Goal: Communication & Community: Answer question/provide support

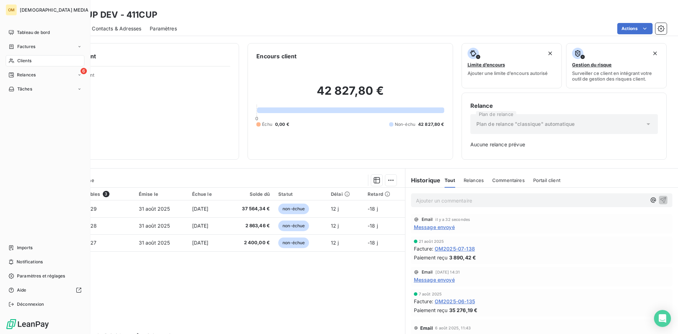
click at [23, 62] on span "Clients" at bounding box center [24, 61] width 14 height 6
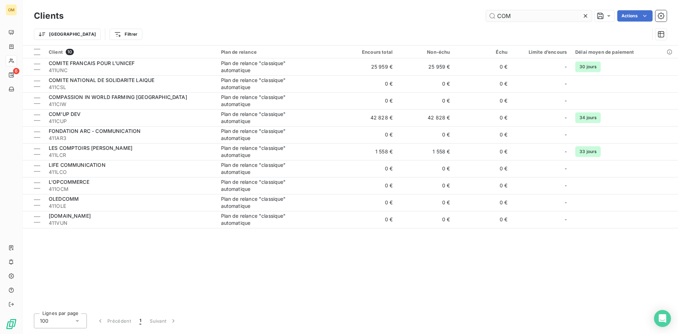
drag, startPoint x: 511, startPoint y: 19, endPoint x: 501, endPoint y: 19, distance: 9.9
click at [501, 19] on input "COM" at bounding box center [539, 15] width 106 height 11
type input "C"
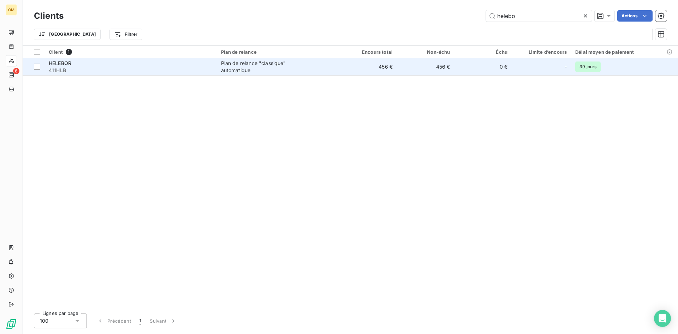
type input "helebo"
click at [445, 71] on td "456 €" at bounding box center [426, 66] width 58 height 17
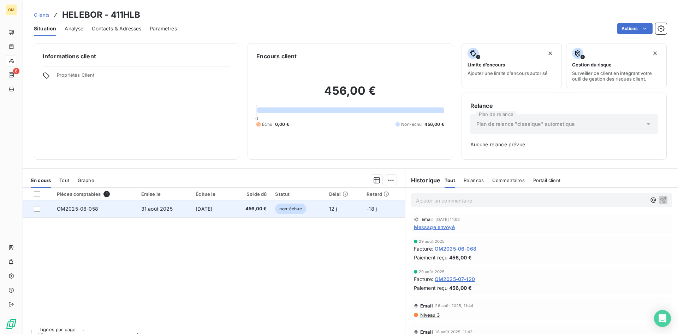
click at [227, 211] on td "[DATE]" at bounding box center [210, 208] width 39 height 17
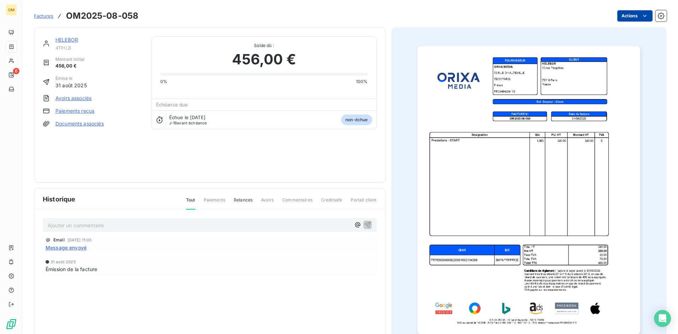
click at [642, 19] on html "OM 6 Factures OM2025-08-058 Actions HELEBOR 411HLB Montant initial 456,00 € Émi…" at bounding box center [339, 167] width 678 height 334
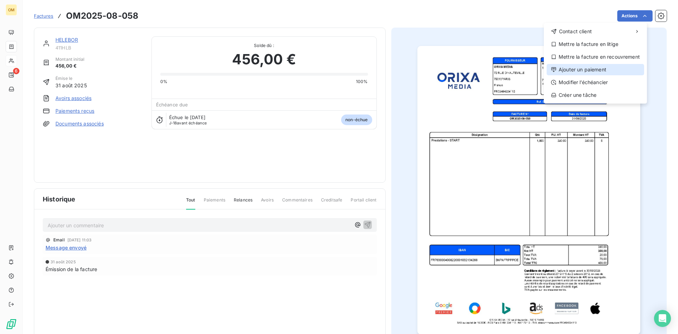
click at [599, 68] on div "Ajouter un paiement" at bounding box center [595, 69] width 97 height 11
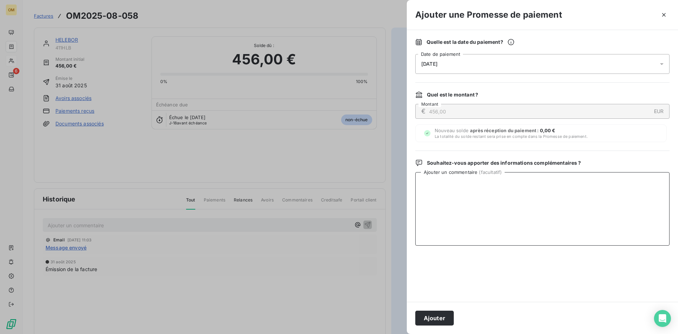
click at [469, 176] on textarea "Ajouter un commentaire ( facultatif )" at bounding box center [542, 208] width 254 height 73
drag, startPoint x: 470, startPoint y: 179, endPoint x: 389, endPoint y: 182, distance: 81.3
click at [389, 333] on div "Ajouter une Promesse de paiement Quelle est la date du paiement ? [DATE] Date d…" at bounding box center [339, 334] width 678 height 0
type textarea "VIRT BNP LE 12/09"
click at [448, 316] on button "Ajouter" at bounding box center [434, 317] width 38 height 15
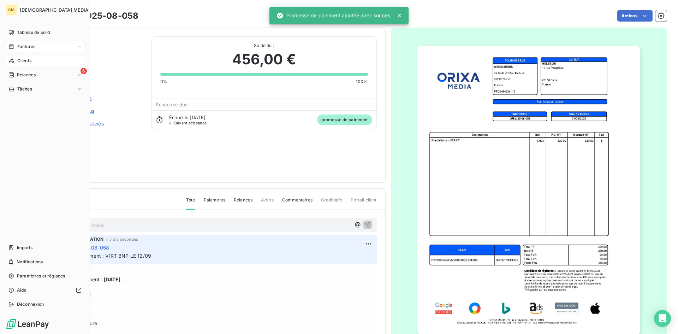
click at [21, 60] on span "Clients" at bounding box center [24, 61] width 14 height 6
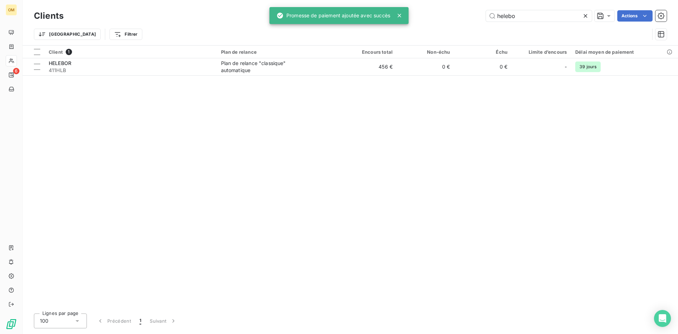
drag, startPoint x: 519, startPoint y: 17, endPoint x: 422, endPoint y: 22, distance: 97.2
click at [423, 21] on div "helebo Actions" at bounding box center [369, 15] width 595 height 11
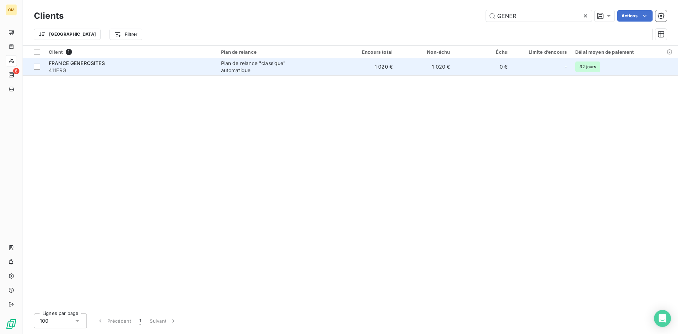
type input "GENER"
click at [399, 63] on td "1 020 €" at bounding box center [426, 66] width 58 height 17
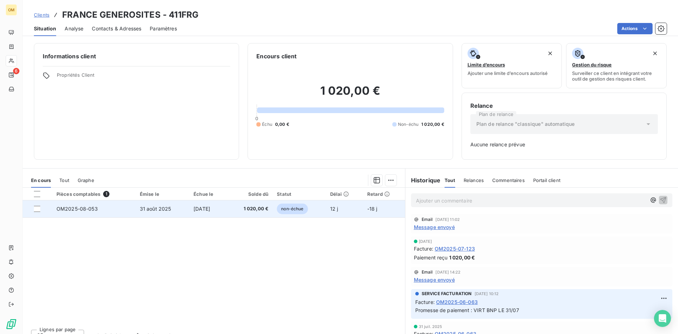
click at [255, 212] on span "1 020,00 €" at bounding box center [250, 208] width 37 height 7
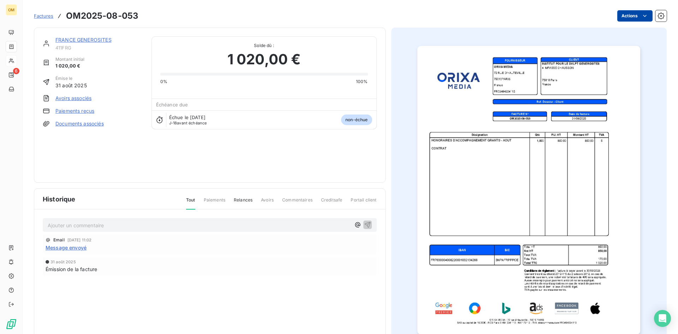
click at [631, 14] on html "OM 6 Factures OM2025-08-053 Actions FRANCE GENEROSITES 411FRG Montant initial 1…" at bounding box center [339, 167] width 678 height 334
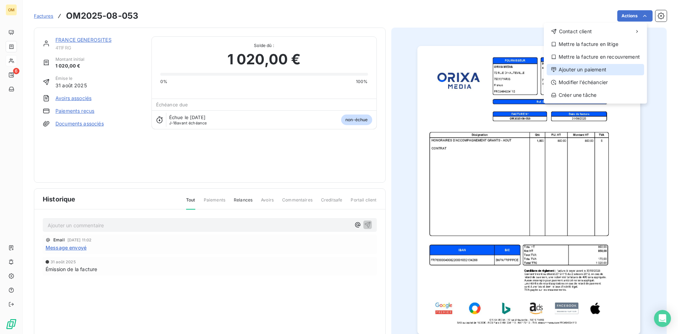
click at [584, 70] on div "Ajouter un paiement" at bounding box center [595, 69] width 97 height 11
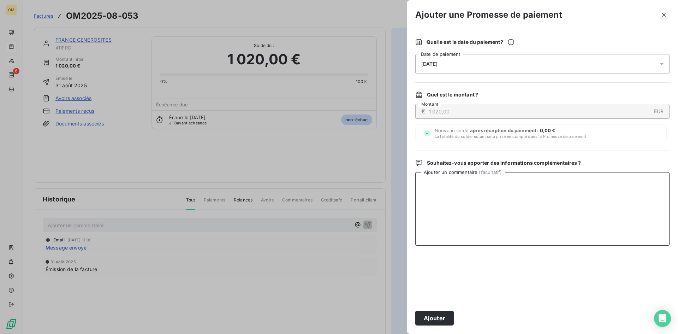
click at [565, 182] on textarea "Ajouter un commentaire ( facultatif )" at bounding box center [542, 208] width 254 height 73
paste textarea "VIRT BNP LE 12/09"
type textarea "VIRT BNP LE 12/09"
click at [433, 315] on button "Ajouter" at bounding box center [434, 317] width 38 height 15
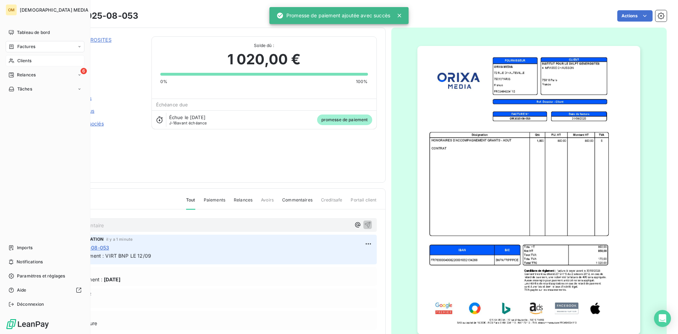
drag, startPoint x: 16, startPoint y: 61, endPoint x: 66, endPoint y: 55, distance: 50.1
click at [16, 61] on div "Clients" at bounding box center [45, 60] width 79 height 11
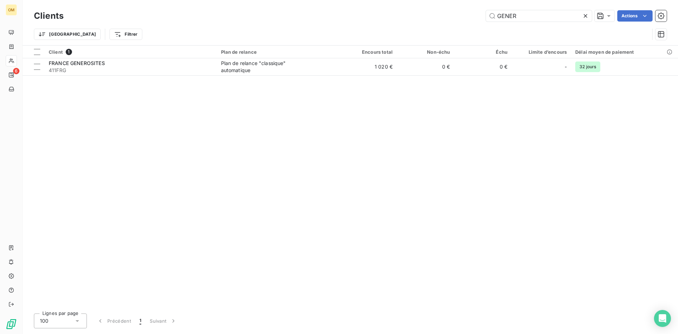
drag, startPoint x: 541, startPoint y: 16, endPoint x: 413, endPoint y: 31, distance: 129.1
click at [414, 31] on div "Clients GENER Actions Trier Filtrer" at bounding box center [350, 26] width 633 height 37
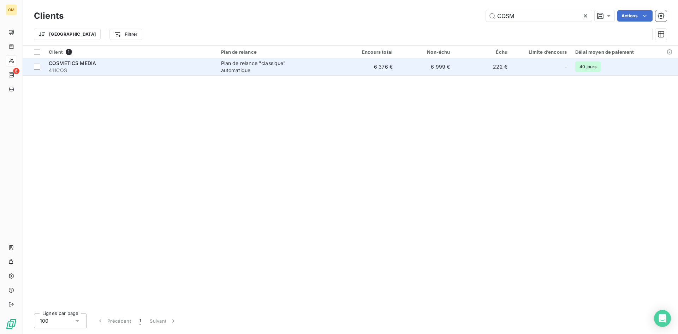
type input "COSM"
click at [294, 64] on div "Plan de relance "classique" automatique" at bounding box center [265, 67] width 88 height 14
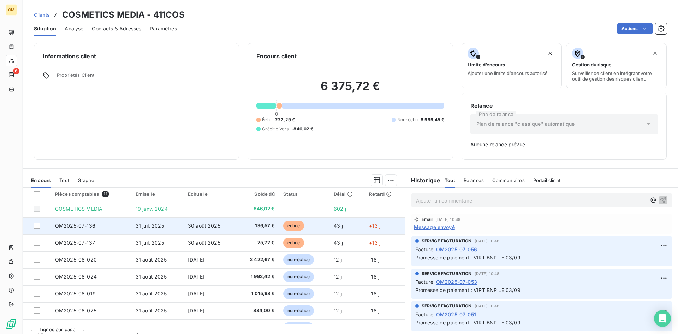
click at [191, 226] on span "30 août 2025" at bounding box center [204, 225] width 32 height 6
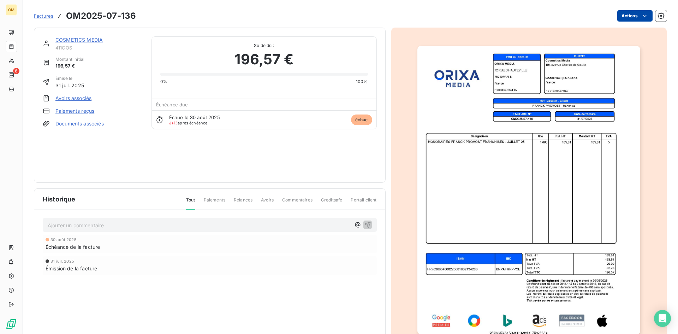
click at [618, 19] on html "OM 6 Factures OM2025-07-136 Actions COSMETICS MEDIA 411COS Montant initial 196,…" at bounding box center [339, 167] width 678 height 334
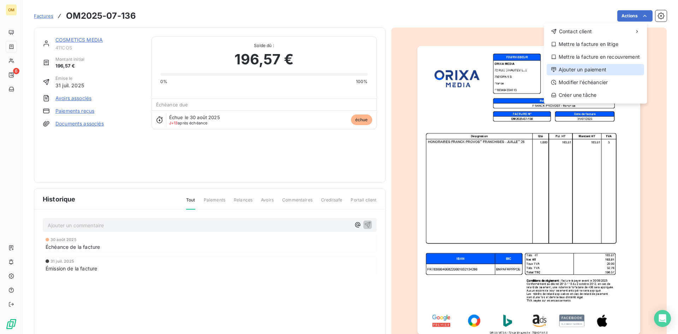
click at [589, 66] on div "Ajouter un paiement" at bounding box center [595, 69] width 97 height 11
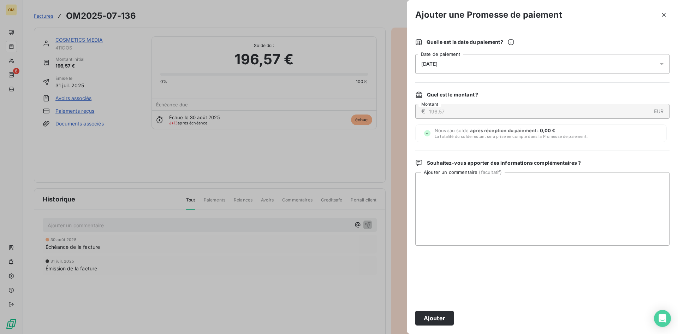
click at [463, 66] on div "[DATE]" at bounding box center [542, 64] width 254 height 20
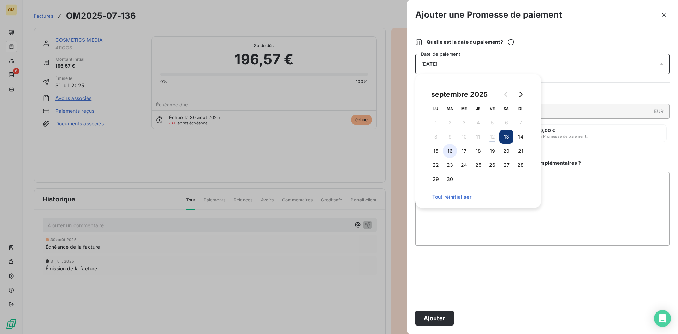
click at [448, 153] on button "16" at bounding box center [450, 151] width 14 height 14
click at [562, 196] on textarea "Ajouter un commentaire ( facultatif )" at bounding box center [542, 208] width 254 height 73
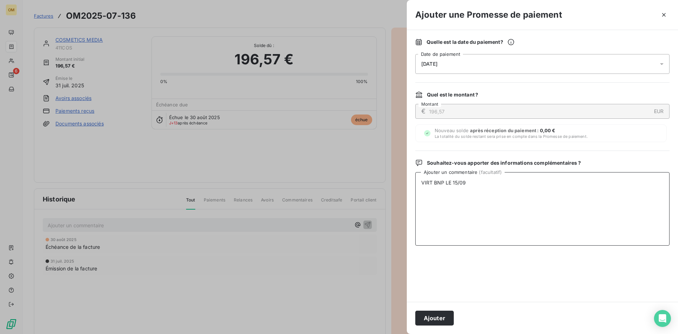
drag, startPoint x: 562, startPoint y: 196, endPoint x: 422, endPoint y: 200, distance: 139.6
click at [422, 200] on textarea "VIRT BNP LE 15/09" at bounding box center [542, 208] width 254 height 73
type textarea "VIRT BNP LE 15/09"
click at [435, 319] on button "Ajouter" at bounding box center [434, 317] width 38 height 15
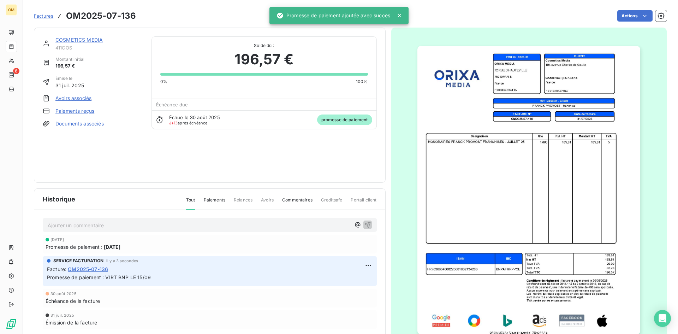
click at [101, 42] on link "COSMETICS MEDIA" at bounding box center [78, 40] width 47 height 6
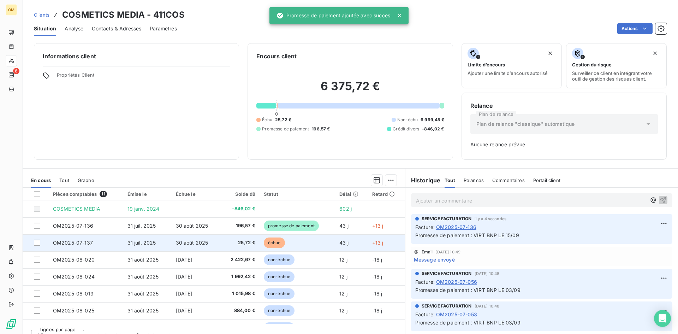
click at [204, 237] on td "30 août 2025" at bounding box center [196, 242] width 49 height 17
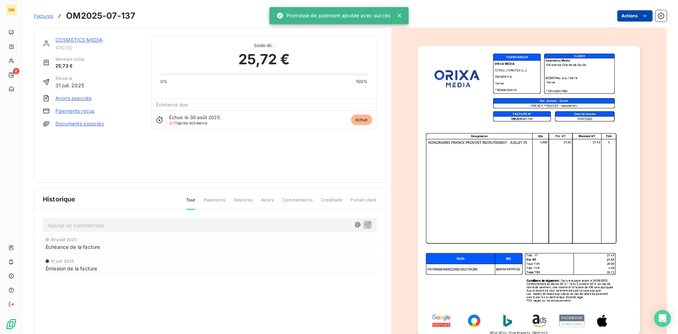
click at [625, 15] on html "OM 6 Factures OM2025-07-137 Actions COSMETICS MEDIA 411COS Montant initial 25,7…" at bounding box center [339, 167] width 678 height 334
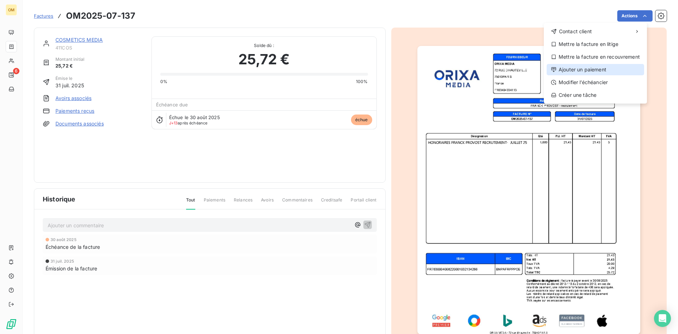
click at [592, 68] on div "Ajouter un paiement" at bounding box center [595, 69] width 97 height 11
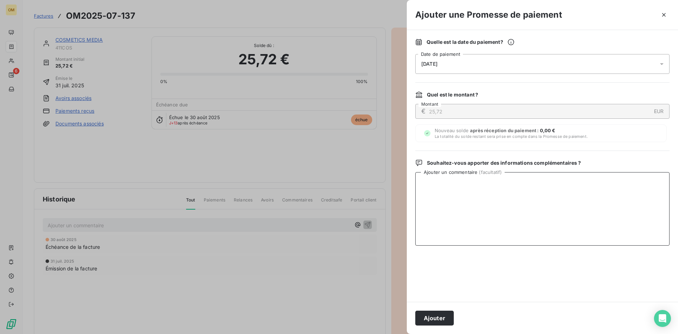
click at [528, 218] on textarea "Ajouter un commentaire ( facultatif )" at bounding box center [542, 208] width 254 height 73
paste textarea "VIRT BNP LE 15/09"
type textarea "VIRT BNP LE 15/09"
click at [470, 67] on div "[DATE]" at bounding box center [542, 64] width 254 height 20
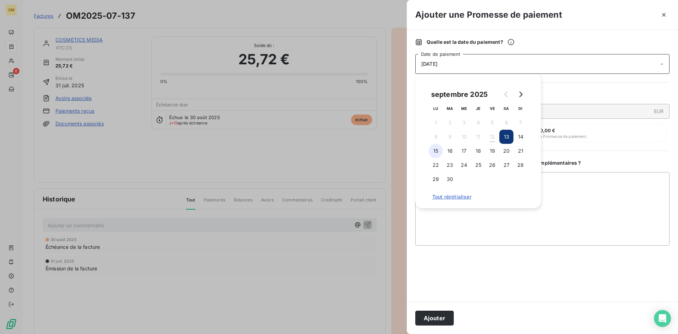
click at [435, 151] on button "15" at bounding box center [436, 151] width 14 height 14
click at [441, 328] on div "Ajouter" at bounding box center [542, 318] width 271 height 32
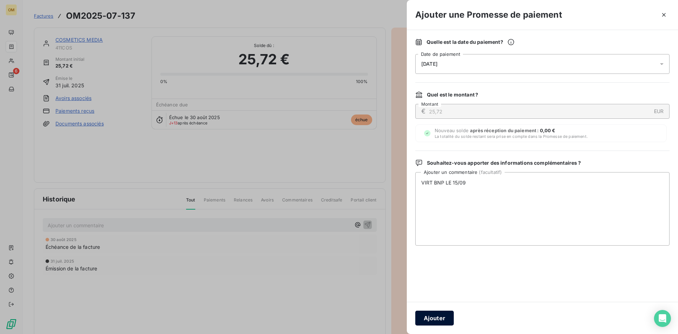
click at [444, 325] on button "Ajouter" at bounding box center [434, 317] width 38 height 15
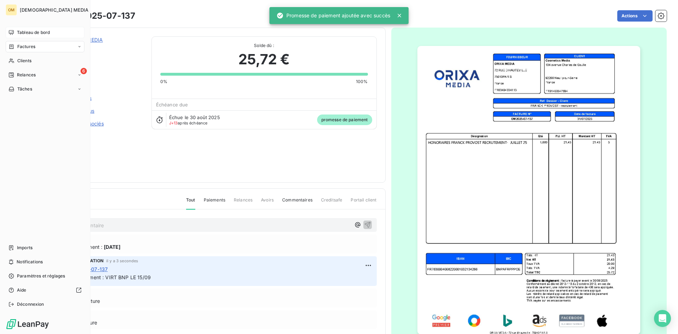
click at [16, 31] on div "Tableau de bord" at bounding box center [45, 32] width 79 height 11
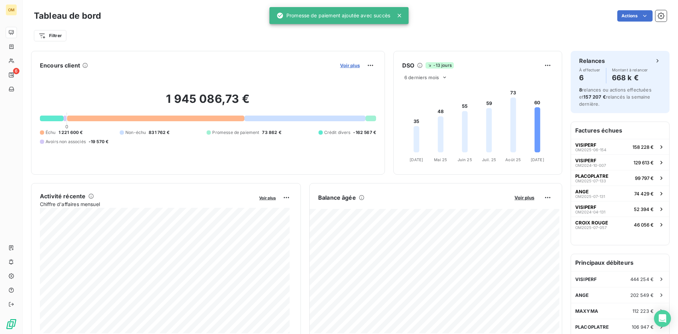
click at [356, 68] on span "Voir plus" at bounding box center [350, 66] width 20 height 6
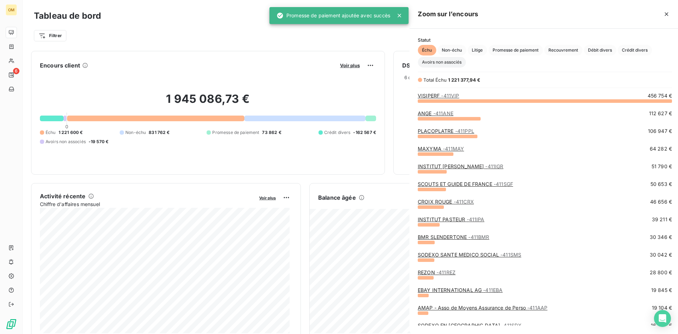
scroll to position [228, 266]
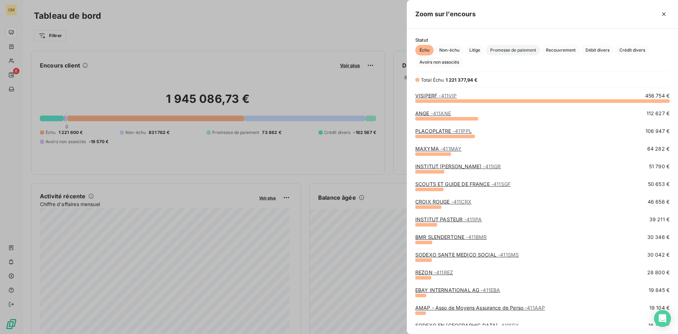
click at [496, 51] on span "Promesse de paiement" at bounding box center [513, 50] width 54 height 11
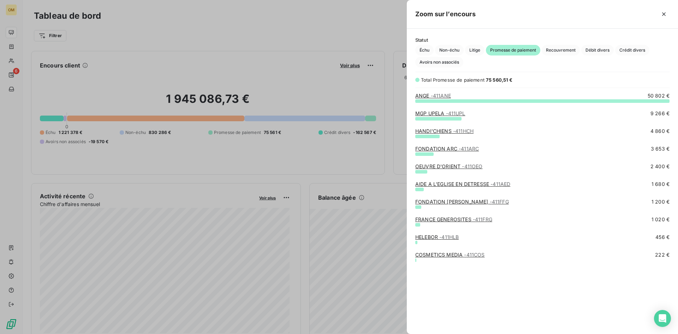
click at [147, 78] on div at bounding box center [339, 167] width 678 height 334
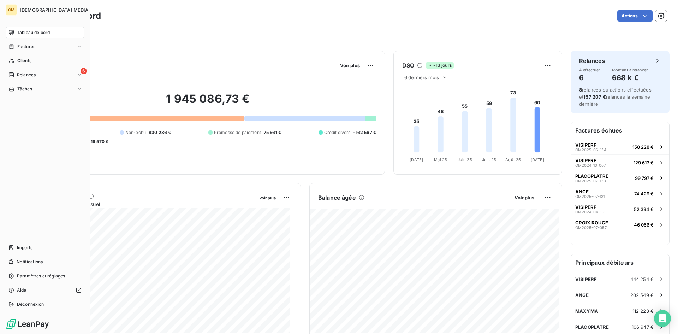
click at [19, 61] on span "Clients" at bounding box center [24, 61] width 14 height 6
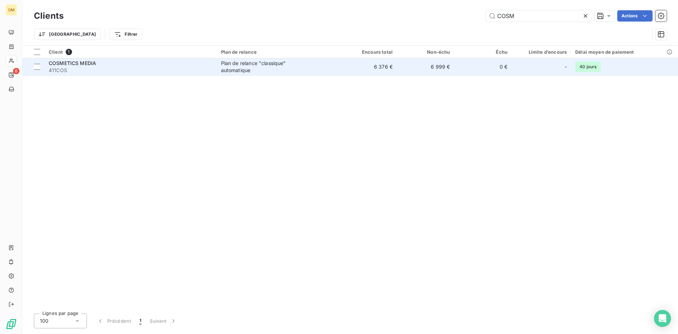
click at [415, 59] on table "Client 1 Plan de relance Encours total Non-échu Échu Limite d’encours Délai moy…" at bounding box center [350, 61] width 655 height 30
click at [418, 66] on td "6 999 €" at bounding box center [426, 66] width 58 height 17
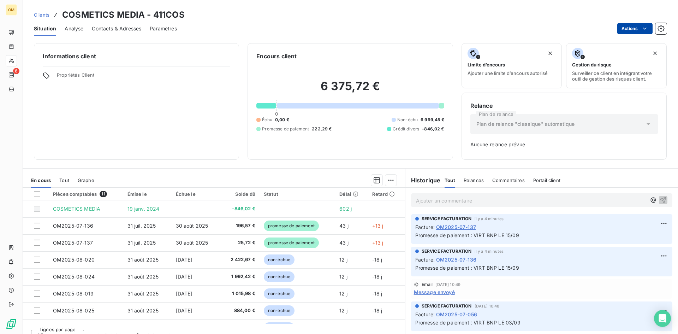
click at [637, 29] on html "OM 6 Clients COSMETICS MEDIA - 411COS Situation Analyse Contacts & Adresses Par…" at bounding box center [339, 167] width 678 height 334
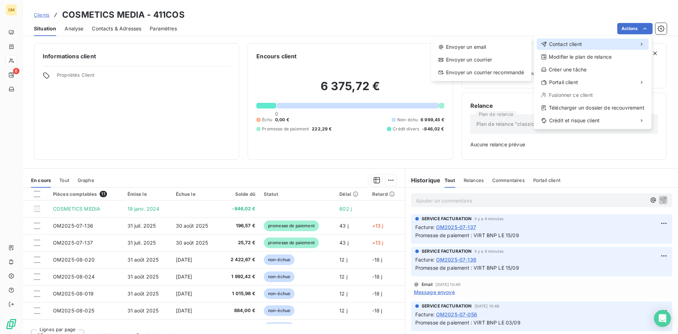
click at [601, 45] on div "Contact client" at bounding box center [593, 43] width 112 height 11
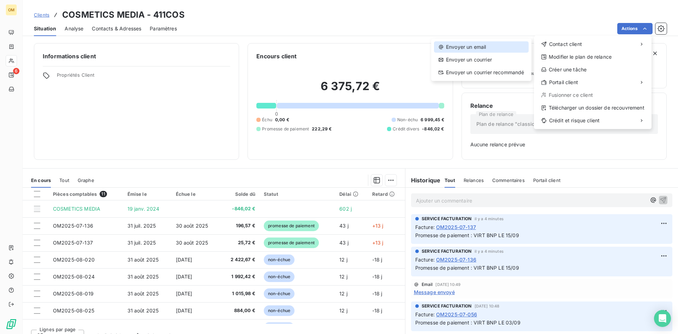
click at [508, 48] on div "Envoyer un email" at bounding box center [481, 46] width 95 height 11
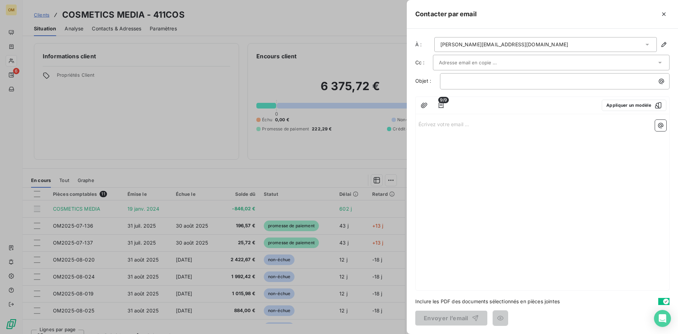
click at [469, 47] on div "[PERSON_NAME][EMAIL_ADDRESS][DOMAIN_NAME]" at bounding box center [504, 44] width 128 height 7
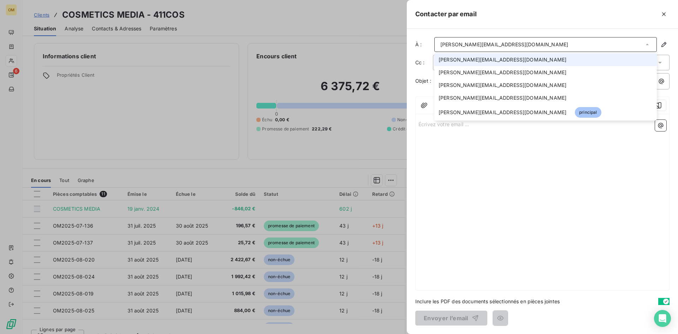
click at [404, 76] on div at bounding box center [339, 167] width 678 height 334
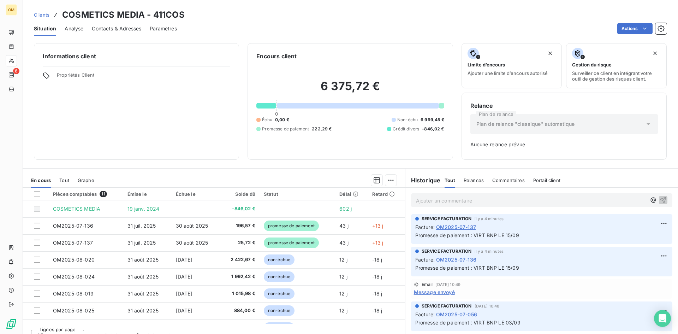
click at [614, 25] on div "Actions" at bounding box center [425, 28] width 481 height 11
click at [623, 27] on html "OM 6 Clients COSMETICS MEDIA - 411COS Situation Analyse Contacts & Adresses Par…" at bounding box center [339, 167] width 678 height 334
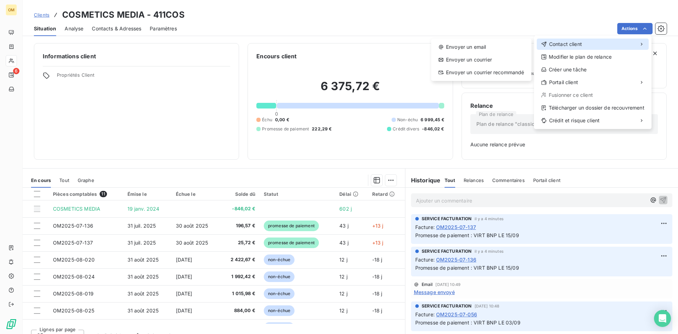
click at [592, 40] on div "Contact client" at bounding box center [593, 43] width 112 height 11
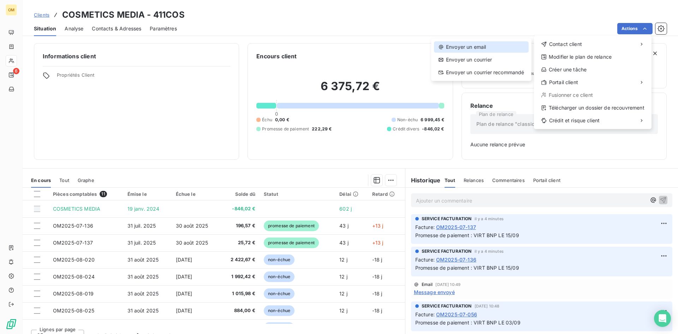
click at [523, 49] on div "Envoyer un email" at bounding box center [481, 46] width 95 height 11
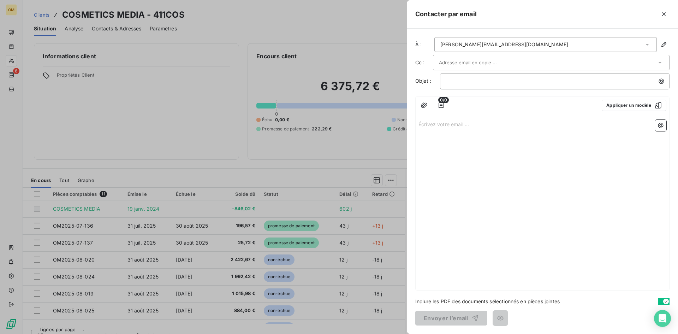
click at [475, 65] on input "text" at bounding box center [477, 62] width 76 height 11
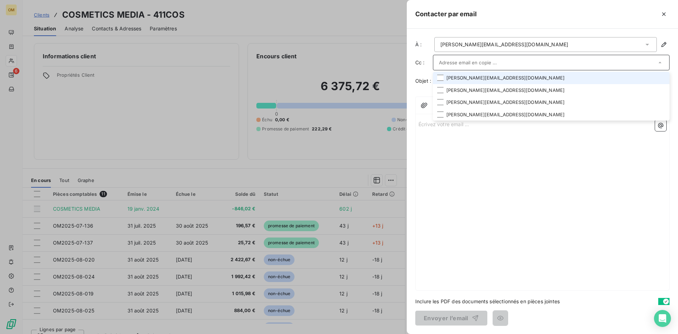
click at [479, 78] on li "[PERSON_NAME][EMAIL_ADDRESS][DOMAIN_NAME]" at bounding box center [551, 78] width 237 height 12
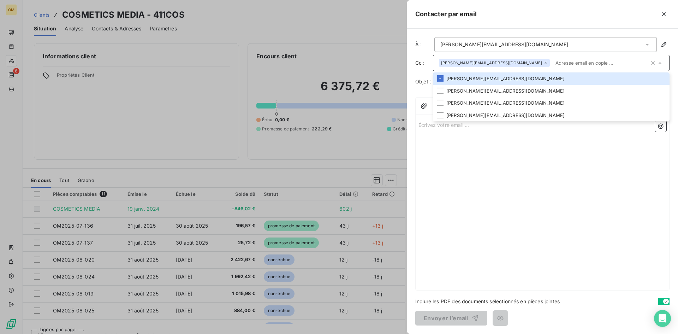
click at [440, 137] on div "Écrivez votre email ... ﻿" at bounding box center [543, 204] width 254 height 172
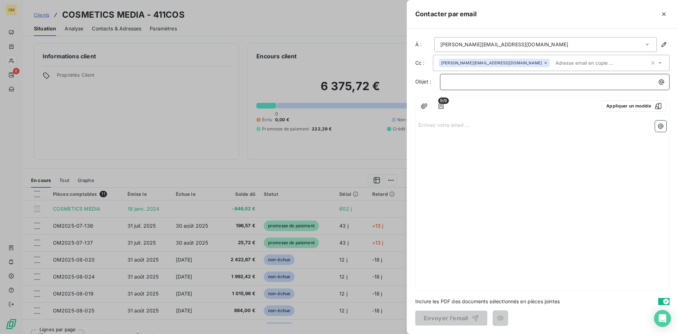
click at [462, 85] on p "﻿" at bounding box center [556, 82] width 221 height 8
click at [446, 126] on p "Écrivez votre email ... ﻿" at bounding box center [543, 124] width 248 height 8
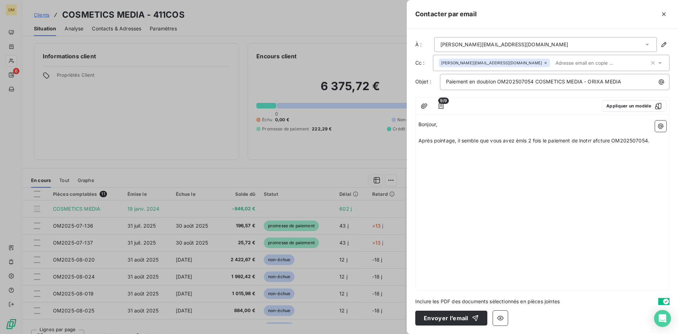
click at [586, 138] on span "Après pointage, il semble que vous avez émis 2 fois le paiement de lnotrr afctu…" at bounding box center [534, 140] width 231 height 6
click at [581, 142] on span "Après pointage, il semble que vous avez émis 2 fois le paiement de lnotrr afctu…" at bounding box center [534, 140] width 231 height 6
click at [591, 140] on span "Après pointage, il semble que vous avez émis 2 fois le paiement de notrr afctur…" at bounding box center [534, 140] width 230 height 6
drag, startPoint x: 597, startPoint y: 140, endPoint x: 602, endPoint y: 140, distance: 4.6
click at [602, 140] on span "Après pointage, il semble que vous avez émis 2 fois le paiement de notrre afctu…" at bounding box center [535, 140] width 233 height 6
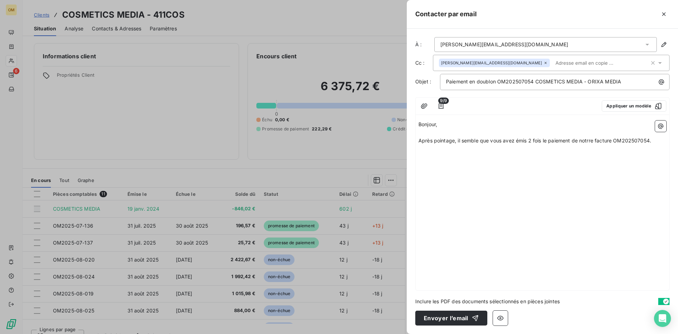
click at [593, 150] on div "Bonjour, ﻿ Après pointage, il semble que vous avez émis 2 fois le paiement de n…" at bounding box center [543, 204] width 254 height 172
click at [652, 141] on p "Après pointage, il semble que vous avez émis 2 fois le paiement de notrre factu…" at bounding box center [543, 141] width 248 height 8
click at [480, 155] on p "- virt du [DATE] :" at bounding box center [543, 157] width 248 height 8
click at [492, 166] on p "- virt du [DATE]" at bounding box center [543, 165] width 248 height 8
click at [479, 165] on span "- virt du [DATE] de 1645.09 €" at bounding box center [454, 164] width 70 height 6
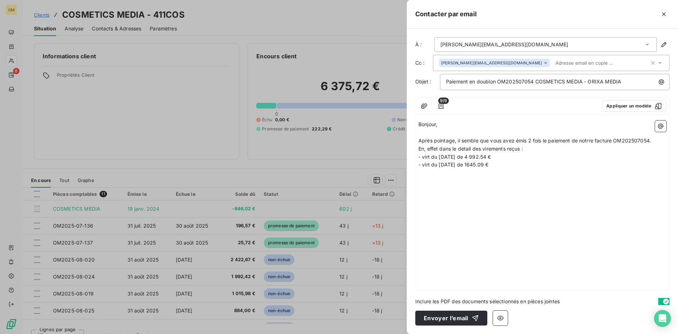
click at [478, 165] on span "- virt du [DATE] de 1645.09 €" at bounding box center [454, 164] width 70 height 6
click at [505, 165] on p "- virt du [DATE] de 1 645.09 €" at bounding box center [543, 165] width 248 height 8
click at [432, 165] on span "- virt du [DATE] de 1 645.09 €" at bounding box center [455, 164] width 72 height 6
click at [467, 165] on span "- virt du [DATE] de 1 645.09 €" at bounding box center [455, 164] width 72 height 6
click at [515, 163] on p "- virt du [DATE] de 1 645.09 €" at bounding box center [543, 165] width 248 height 8
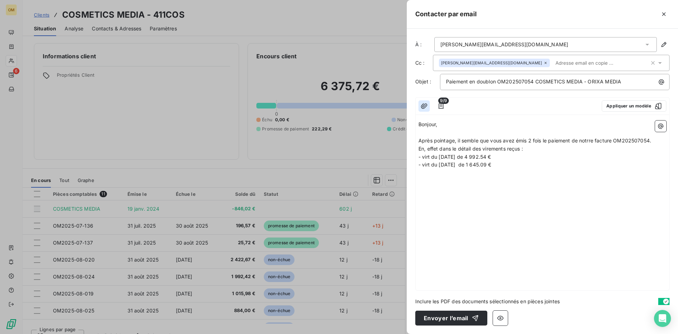
click at [426, 105] on icon "button" at bounding box center [424, 105] width 7 height 7
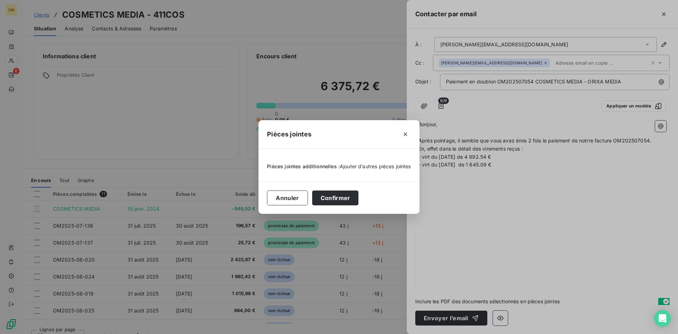
click at [370, 166] on span "Ajouter d’autres pièces jointes" at bounding box center [375, 166] width 71 height 6
click at [292, 202] on button "Annuler" at bounding box center [287, 197] width 41 height 15
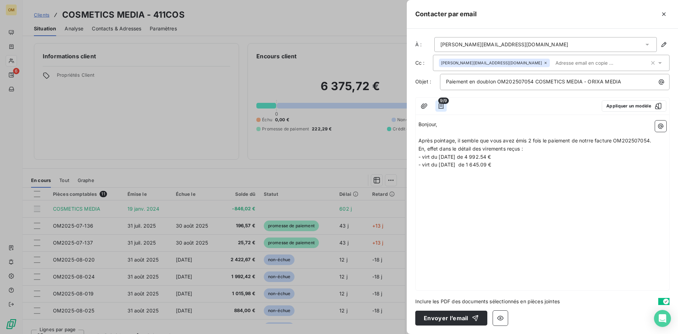
click at [445, 105] on button "button" at bounding box center [440, 105] width 11 height 11
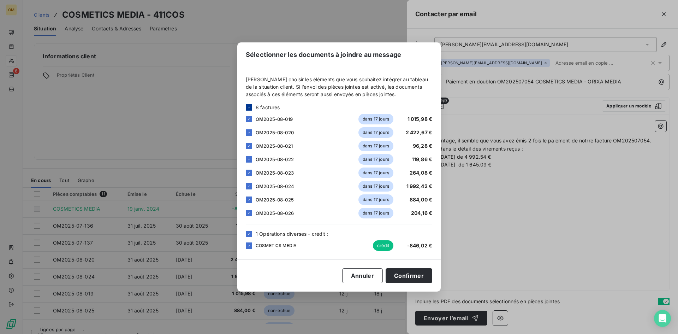
click at [246, 106] on div at bounding box center [249, 107] width 6 height 6
click at [246, 235] on div at bounding box center [249, 234] width 6 height 6
click at [527, 212] on div "Sélectionner les documents à joindre au message [PERSON_NAME] choisir les éléme…" at bounding box center [339, 167] width 678 height 334
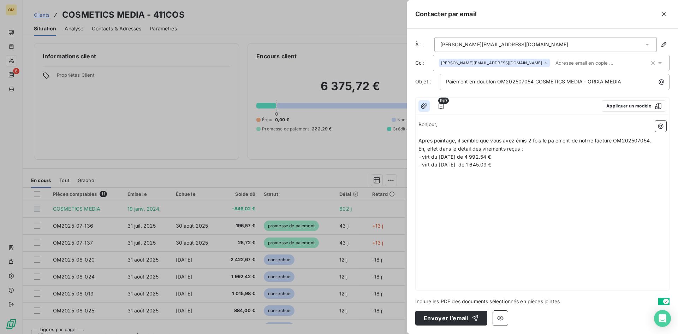
click at [427, 103] on icon "button" at bounding box center [424, 105] width 7 height 7
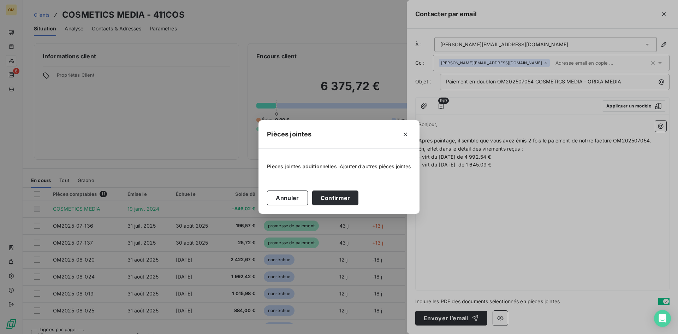
click at [372, 164] on span "Ajouter d’autres pièces jointes" at bounding box center [375, 166] width 71 height 6
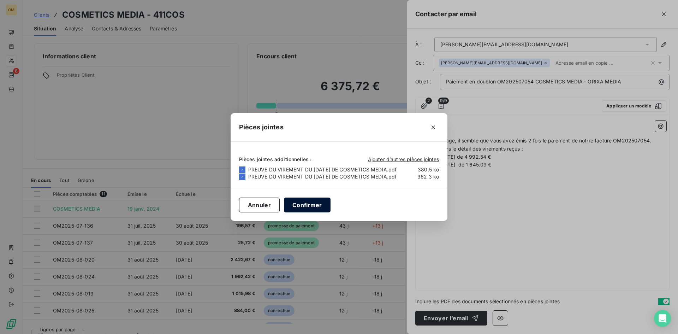
click at [292, 205] on button "Confirmer" at bounding box center [307, 204] width 47 height 15
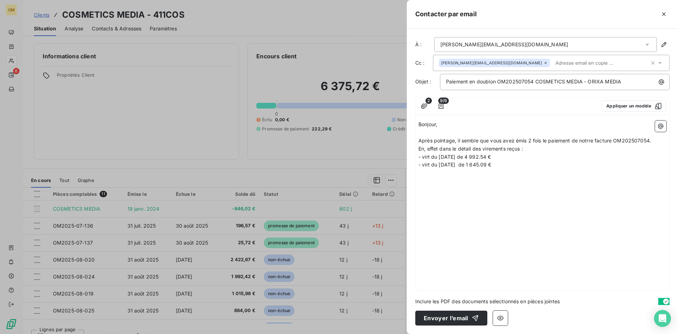
click at [547, 207] on div "Bonjour, ﻿ Après pointage, il semble que vous avez émis 2 fois le paiement de n…" at bounding box center [543, 204] width 254 height 172
click at [447, 140] on span "Après pointage, il semble que vous avez émis 2 fois le paiement de notrre factu…" at bounding box center [535, 140] width 233 height 6
click at [446, 141] on span "Après pointage, il semble que vous avez émis 2 fois le paiement de notrre factu…" at bounding box center [535, 140] width 233 height 6
click at [574, 139] on span "Après analyse de vos preuves de virement, il semble que vous avez émis 2 fois l…" at bounding box center [539, 144] width 241 height 14
click at [586, 146] on p "Après analyse de vos preuves de virement, il semble que vous ayez émis 2 fois l…" at bounding box center [543, 145] width 248 height 16
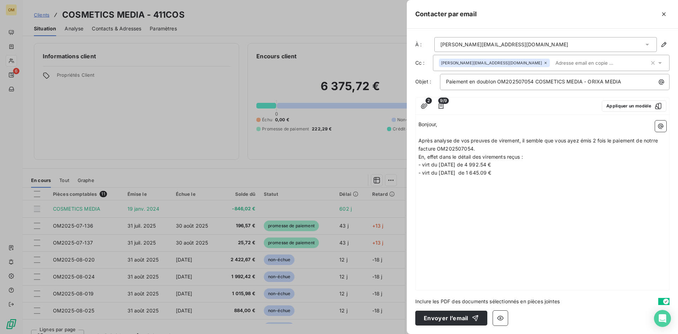
click at [624, 141] on span "Après analyse de vos preuves de virement, il semble que vous ayez émis 2 fois l…" at bounding box center [539, 144] width 241 height 14
click at [606, 155] on p "En, effet dans le détail des virements reçus :" at bounding box center [543, 157] width 248 height 8
click at [657, 141] on span "Après analyse de vos preuves de virement, il semble que vous ayez émis 2 fois l…" at bounding box center [539, 144] width 241 height 14
click at [458, 149] on span "Après analyse de vos preuves de virement, il semble que vous ayez émis 2 fois l…" at bounding box center [538, 144] width 239 height 14
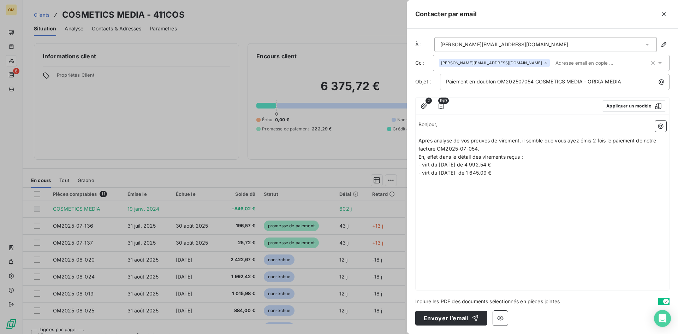
click at [465, 152] on p "Après analyse de vos preuves de virement, il semble que vous ayez émis 2 fois l…" at bounding box center [543, 145] width 248 height 16
click at [491, 153] on p "En, effet dans le détail des virements reçus :" at bounding box center [543, 157] width 248 height 8
click at [492, 148] on p "Après analyse de vos preuves de virement, il semble que vous ayez émis 2 fois l…" at bounding box center [543, 145] width 248 height 16
click at [512, 174] on p "- virt du [DATE] de 4 992.54 €" at bounding box center [543, 173] width 248 height 8
click at [428, 173] on span "- virt du [DATE] de 4 992.54 €" at bounding box center [455, 173] width 73 height 6
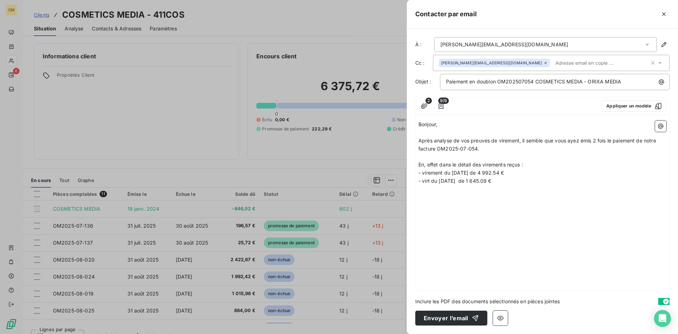
click at [428, 180] on span "- virt du [DATE] de 1 645.09 €" at bounding box center [455, 181] width 73 height 6
click at [483, 165] on span "En, effet dans le détail des virements reçus :" at bounding box center [471, 164] width 105 height 6
click at [520, 164] on span "En, effet dans le détail des 2 virements reçus :" at bounding box center [473, 164] width 109 height 6
click at [544, 172] on p "- virement du [DATE] de 4 992.54 €" at bounding box center [543, 173] width 248 height 8
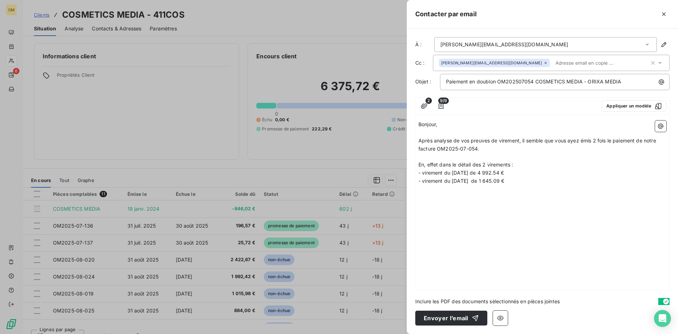
click at [520, 178] on p "- virement du [DATE] de 1 645.09 €" at bounding box center [543, 181] width 248 height 8
click at [440, 194] on span "Merci debien vouloir imputer le trop perçu de 1 422.80 € lors de votre prochain…" at bounding box center [526, 197] width 214 height 6
click at [492, 220] on p "Bien cordialement," at bounding box center [543, 222] width 248 height 8
click at [477, 82] on span "Paiement en doublon OM202507054 COSMETICS MEDIA - ORIXA MEDIA" at bounding box center [533, 81] width 175 height 6
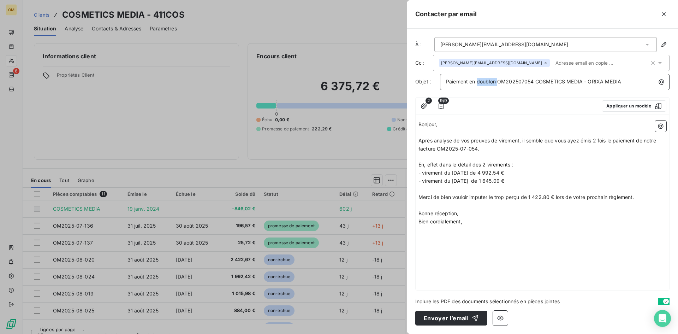
click at [477, 82] on span "Paiement en doublon OM202507054 COSMETICS MEDIA - ORIXA MEDIA" at bounding box center [533, 81] width 175 height 6
copy span "Paiement en doublon OM202507054 COSMETICS MEDIA - ORIXA MEDIA"
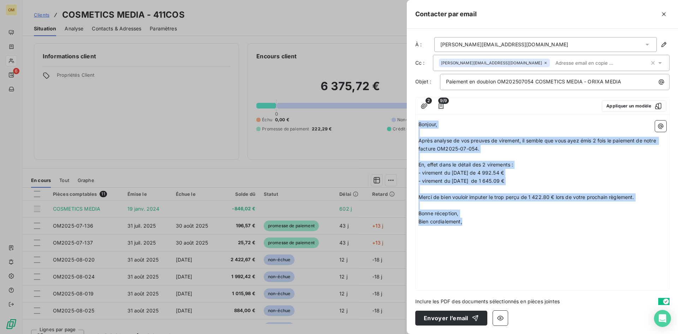
drag, startPoint x: 419, startPoint y: 124, endPoint x: 487, endPoint y: 227, distance: 123.8
click at [487, 227] on div "Bonjour, ﻿ Après analyse de vos preuves de virement, il semble que vous ayez ém…" at bounding box center [543, 204] width 254 height 172
copy div "Bonjour, ﻿ Après analyse de vos preuves de virement, il semble que vous ayez ém…"
click at [624, 144] on p "Après analyse de vos preuves de virement, il semble que vous ayez émis 2 fois l…" at bounding box center [543, 145] width 248 height 16
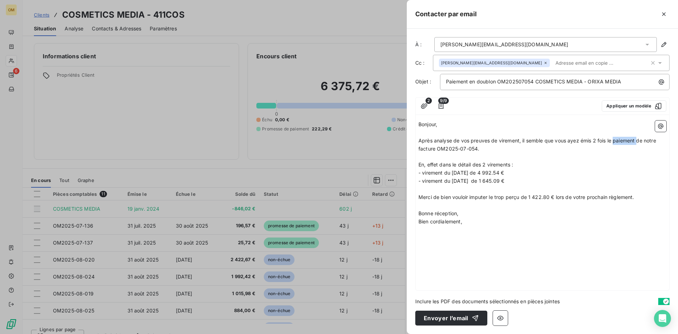
click at [624, 144] on p "Après analyse de vos preuves de virement, il semble que vous ayez émis 2 fois l…" at bounding box center [543, 145] width 248 height 16
click at [483, 165] on span "En, effet dans le détail des 2 virements :" at bounding box center [466, 164] width 95 height 6
click at [486, 165] on span "En, effet dans le détail du virements :" at bounding box center [463, 164] width 88 height 6
click at [505, 166] on span "En, effet dans le détail du virements :" at bounding box center [463, 164] width 88 height 6
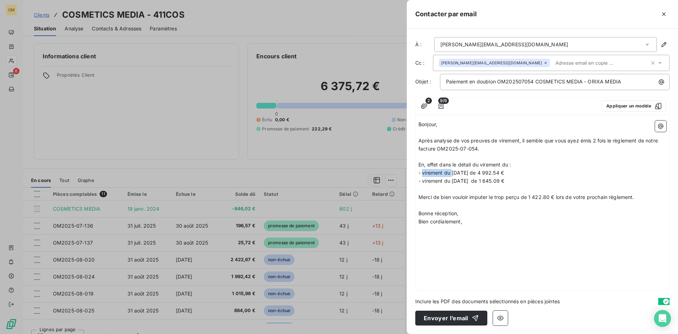
drag, startPoint x: 451, startPoint y: 172, endPoint x: 422, endPoint y: 173, distance: 29.0
click at [422, 173] on span "- virement du [DATE] de 4 992.54 €" at bounding box center [461, 173] width 85 height 6
drag, startPoint x: 451, startPoint y: 182, endPoint x: 423, endPoint y: 183, distance: 27.9
click at [423, 183] on span "- virement du [DATE] de 1 645.09 €" at bounding box center [462, 181] width 86 height 6
click at [444, 185] on p "﻿" at bounding box center [543, 189] width 248 height 8
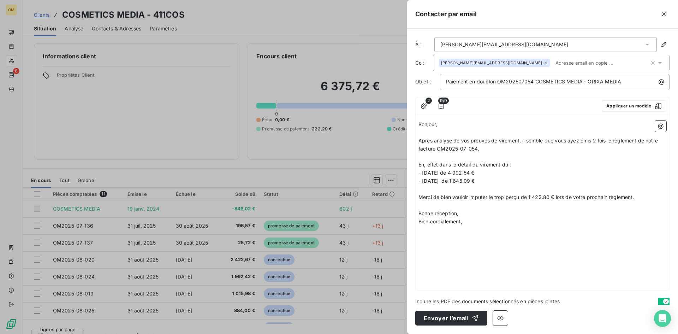
click at [452, 182] on span "- [DATE] de 1 645.09 €" at bounding box center [447, 181] width 56 height 6
click at [421, 181] on span "- [DATE] de 1 645.09 €" at bounding box center [447, 181] width 56 height 6
click at [447, 186] on p "﻿" at bounding box center [543, 189] width 248 height 8
click at [452, 191] on p "﻿" at bounding box center [543, 189] width 248 height 8
click at [460, 206] on p "﻿" at bounding box center [543, 205] width 248 height 8
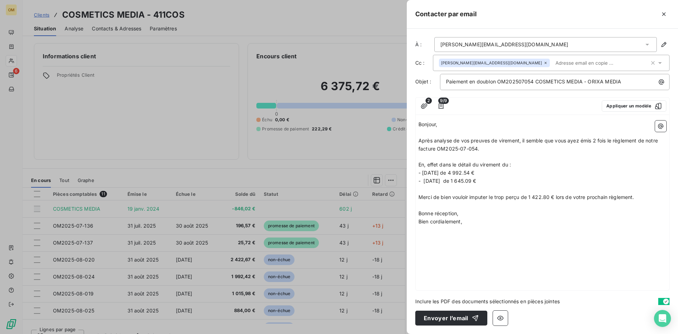
click at [553, 196] on span "Merci de bien vouloir imputer le trop perçu de 1 422.80 € lors de votre prochai…" at bounding box center [527, 197] width 216 height 6
drag, startPoint x: 478, startPoint y: 149, endPoint x: 438, endPoint y: 149, distance: 39.9
click at [438, 149] on span "Après analyse de vos preuves de virement, il semble que vous ayez émis 2 fois l…" at bounding box center [539, 144] width 241 height 14
copy span "OM2025-07-054"
drag, startPoint x: 565, startPoint y: 196, endPoint x: 559, endPoint y: 196, distance: 6.4
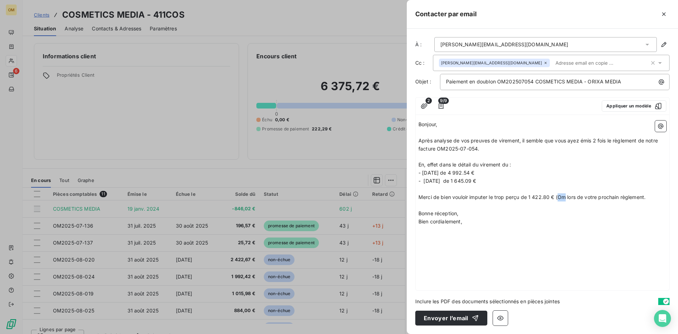
click at [559, 196] on span "Merci de bien vouloir imputer le trop perçu de 1 422.80 € (Om lors de votre pro…" at bounding box center [532, 197] width 227 height 6
click at [464, 212] on p "﻿" at bounding box center [543, 213] width 248 height 8
click at [510, 46] on div "[PERSON_NAME][EMAIL_ADDRESS][DOMAIN_NAME]" at bounding box center [504, 44] width 128 height 7
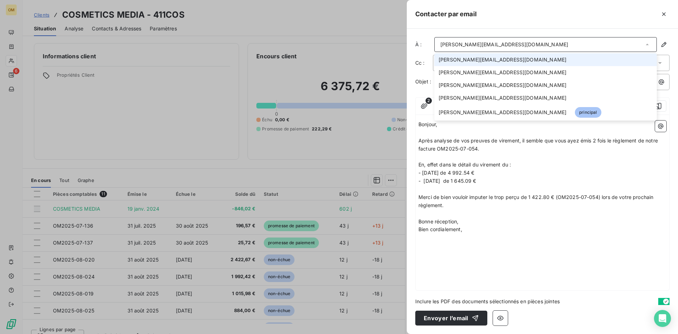
click at [474, 61] on span "[PERSON_NAME][EMAIL_ADDRESS][DOMAIN_NAME]" at bounding box center [503, 59] width 128 height 7
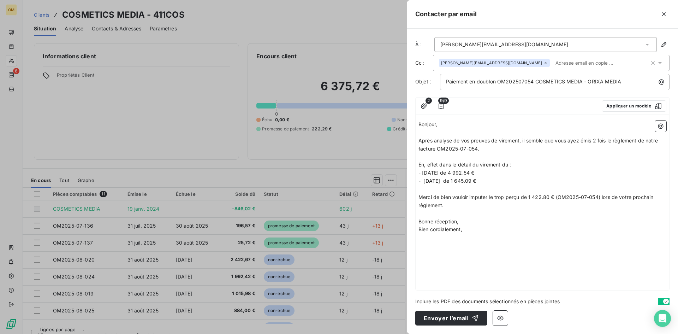
click at [476, 60] on div "[PERSON_NAME][EMAIL_ADDRESS][DOMAIN_NAME]" at bounding box center [494, 63] width 111 height 8
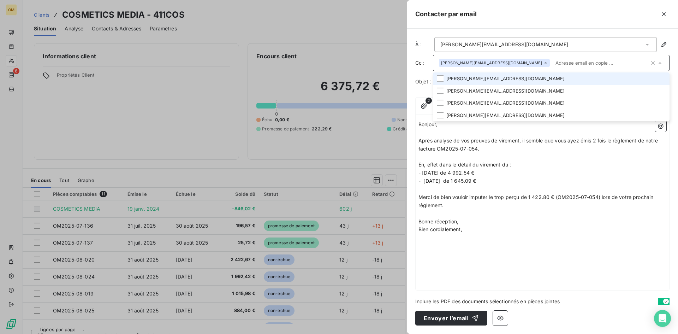
click at [544, 62] on icon at bounding box center [546, 63] width 4 height 4
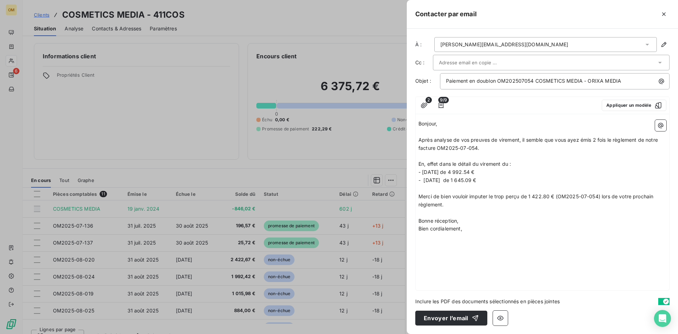
click at [513, 62] on div at bounding box center [548, 62] width 218 height 11
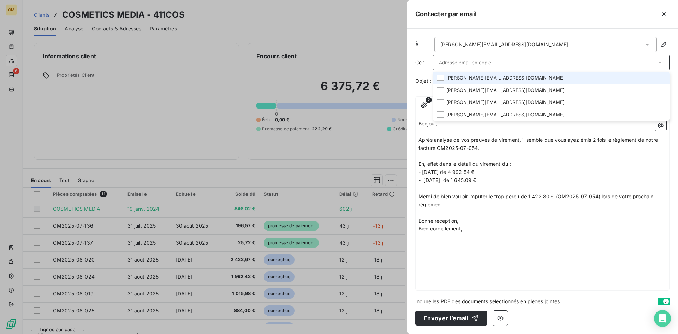
click at [513, 172] on p "- [DATE] de 4 992.54 €" at bounding box center [543, 172] width 248 height 8
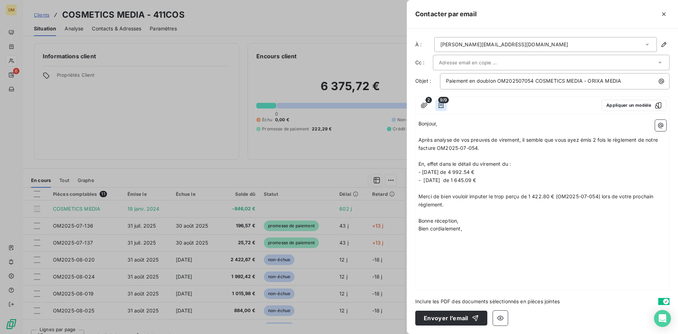
click at [442, 105] on icon "button" at bounding box center [441, 105] width 7 height 7
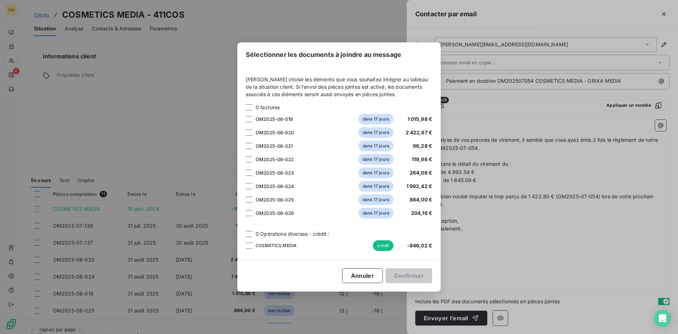
click at [570, 242] on div "Sélectionner les documents à joindre au message [PERSON_NAME] choisir les éléme…" at bounding box center [339, 167] width 678 height 334
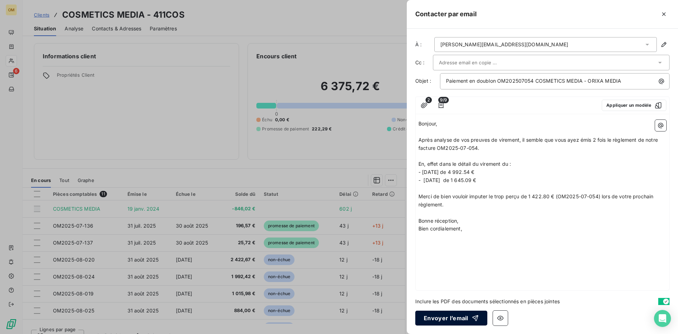
click at [467, 314] on button "Envoyer l’email" at bounding box center [451, 317] width 72 height 15
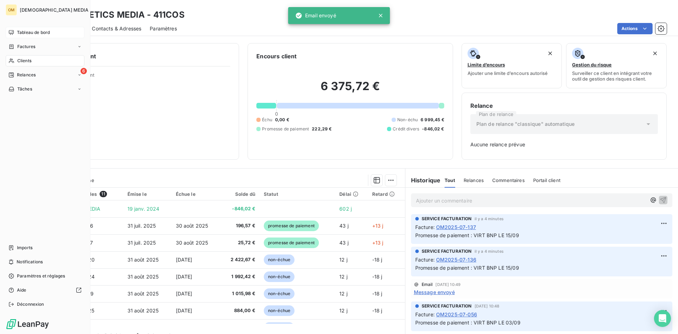
click at [14, 33] on div "Tableau de bord" at bounding box center [45, 32] width 79 height 11
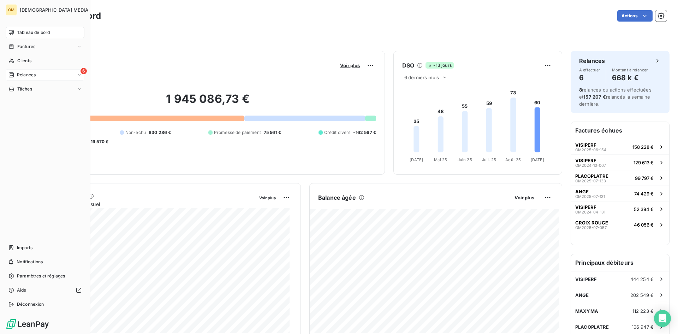
click at [19, 74] on span "Relances" at bounding box center [26, 75] width 19 height 6
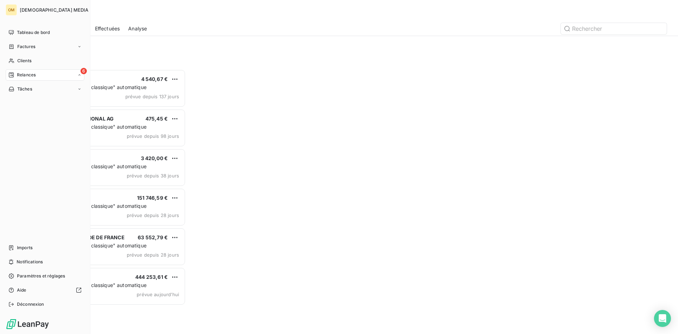
scroll to position [259, 147]
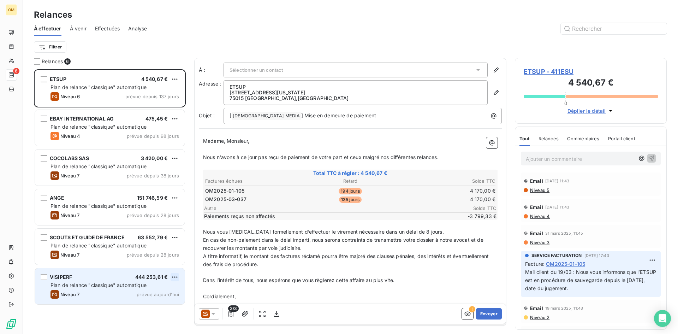
click at [177, 277] on html "OM 6 Relances À effectuer À venir Effectuées Analyse Filtrer Relances 6 ETSUP 4…" at bounding box center [339, 167] width 678 height 334
click at [161, 300] on div "Passer cette action" at bounding box center [144, 303] width 63 height 11
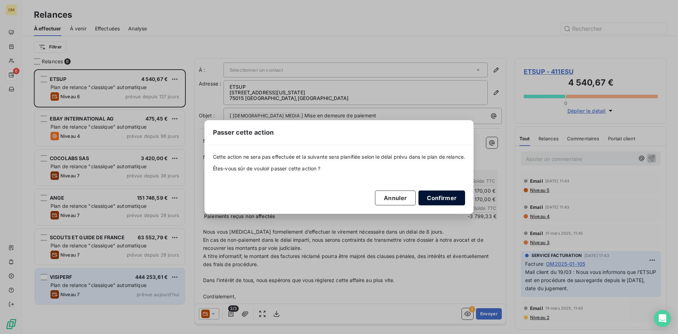
click at [444, 197] on button "Confirmer" at bounding box center [442, 197] width 47 height 15
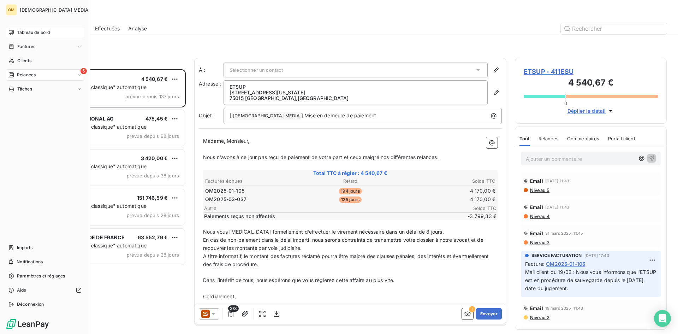
click at [23, 30] on span "Tableau de bord" at bounding box center [33, 32] width 33 height 6
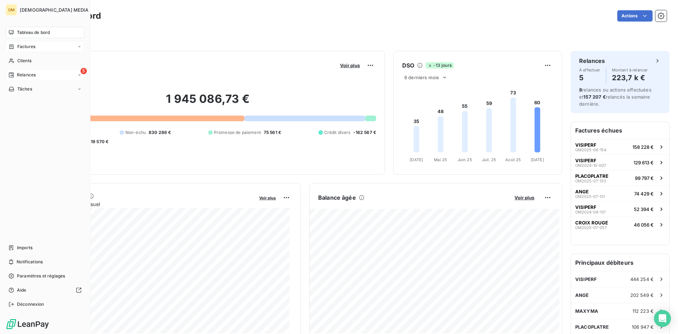
click at [15, 47] on div "Factures" at bounding box center [21, 46] width 27 height 6
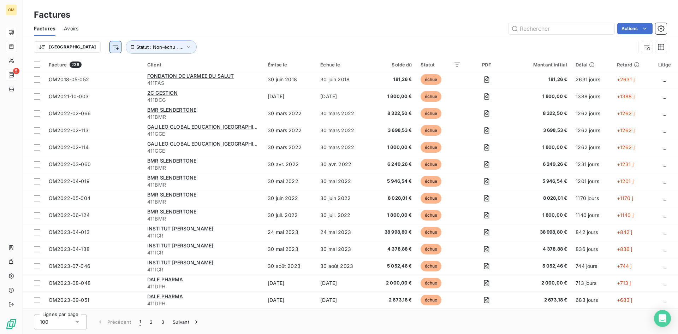
click at [77, 47] on html "OM 5 Factures Factures Avoirs Actions Trier Statut : Non-échu , ... Facture 236…" at bounding box center [339, 167] width 678 height 334
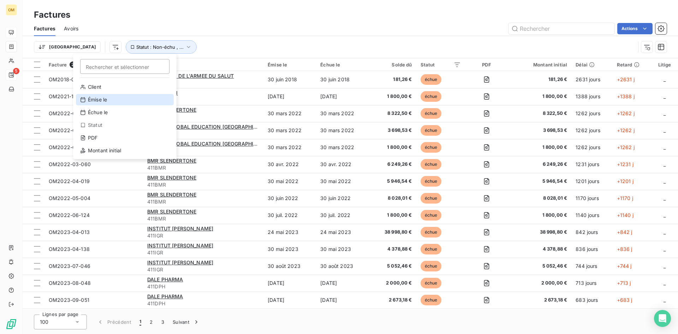
click at [113, 102] on div "Émise le" at bounding box center [125, 99] width 98 height 11
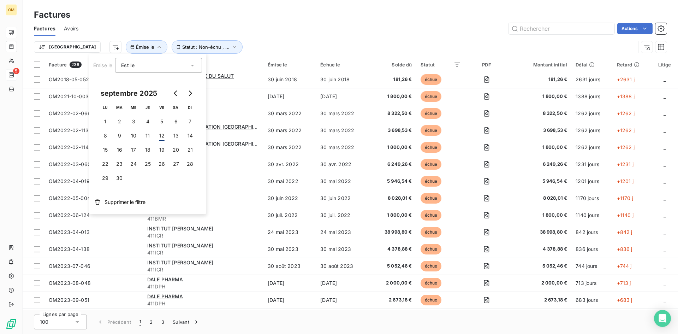
click at [142, 68] on div "Est le" at bounding box center [155, 65] width 68 height 10
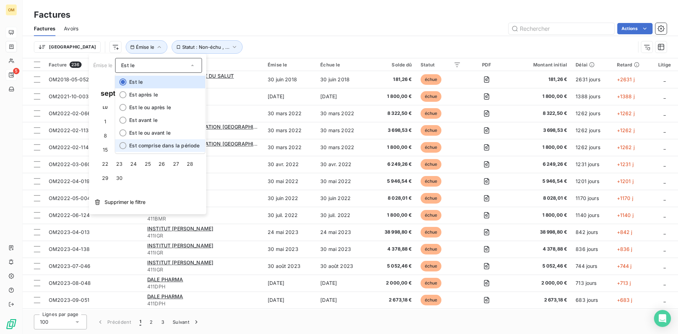
click at [147, 144] on span "Est comprise dans la période" at bounding box center [164, 145] width 70 height 6
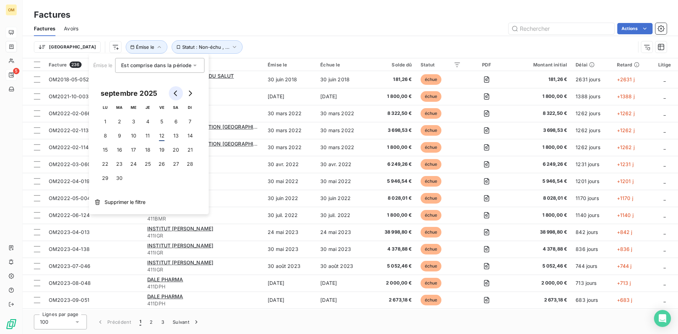
click at [173, 90] on icon "Go to previous month" at bounding box center [176, 93] width 6 height 6
click at [173, 91] on icon "Go to previous month" at bounding box center [176, 93] width 6 height 6
drag, startPoint x: 173, startPoint y: 91, endPoint x: 171, endPoint y: 96, distance: 5.6
click at [173, 91] on icon "Go to previous month" at bounding box center [176, 93] width 6 height 6
click at [189, 120] on button "1" at bounding box center [190, 121] width 14 height 14
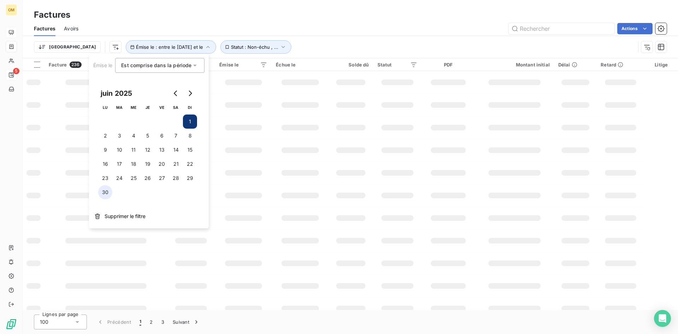
click at [108, 192] on button "30" at bounding box center [105, 192] width 14 height 14
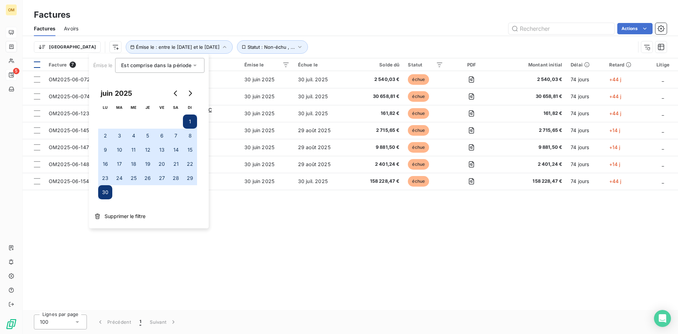
click at [36, 64] on div at bounding box center [37, 64] width 6 height 6
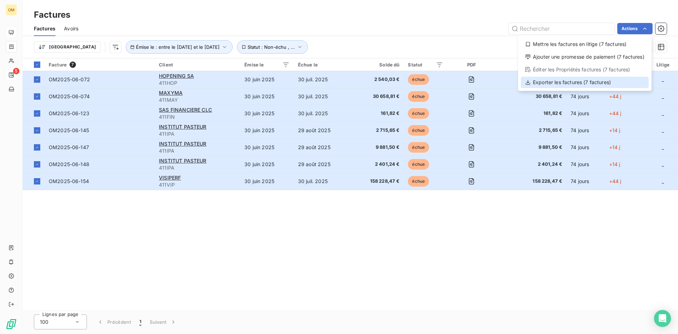
click at [599, 83] on div "Exporter les factures (7 factures)" at bounding box center [585, 82] width 128 height 11
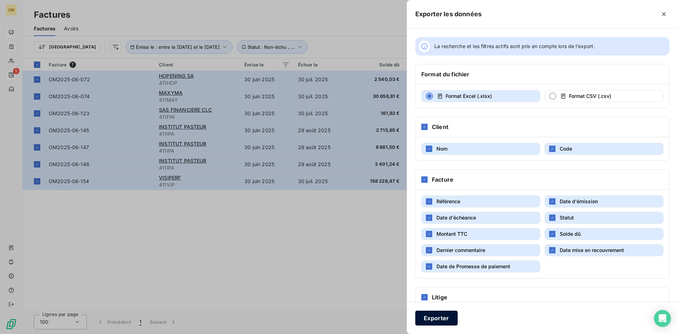
click at [434, 321] on button "Exporter" at bounding box center [436, 317] width 42 height 15
